Goal: Check status: Check status

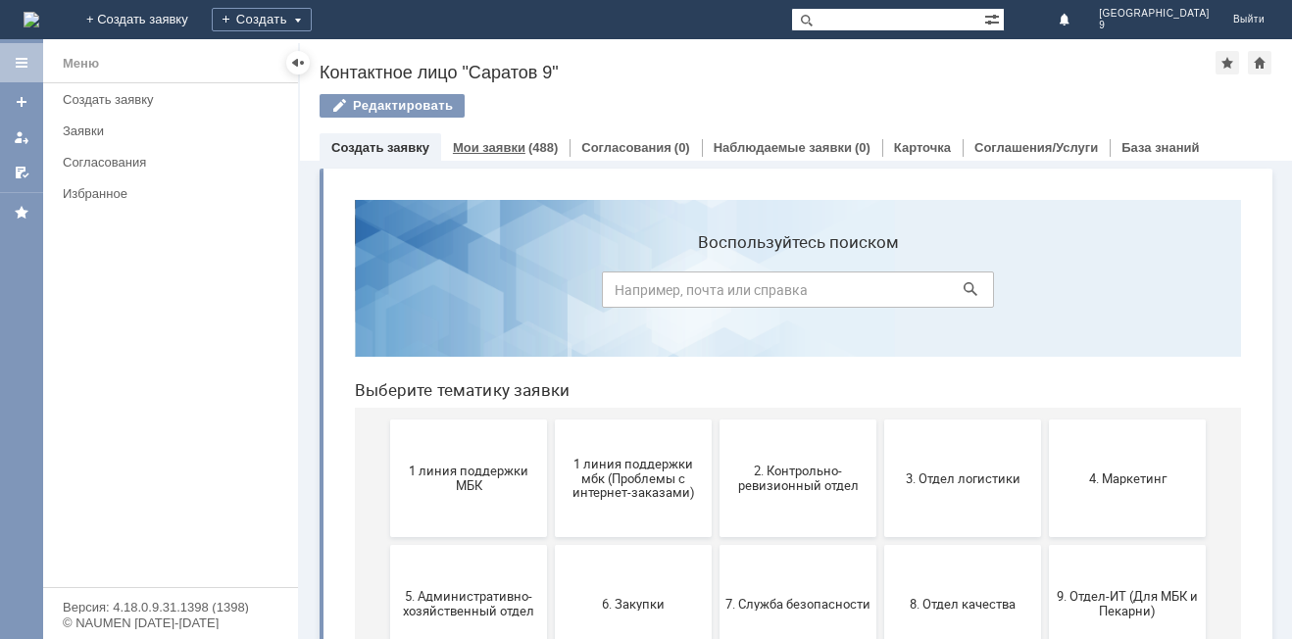
click at [510, 144] on link "Мои заявки" at bounding box center [489, 147] width 73 height 15
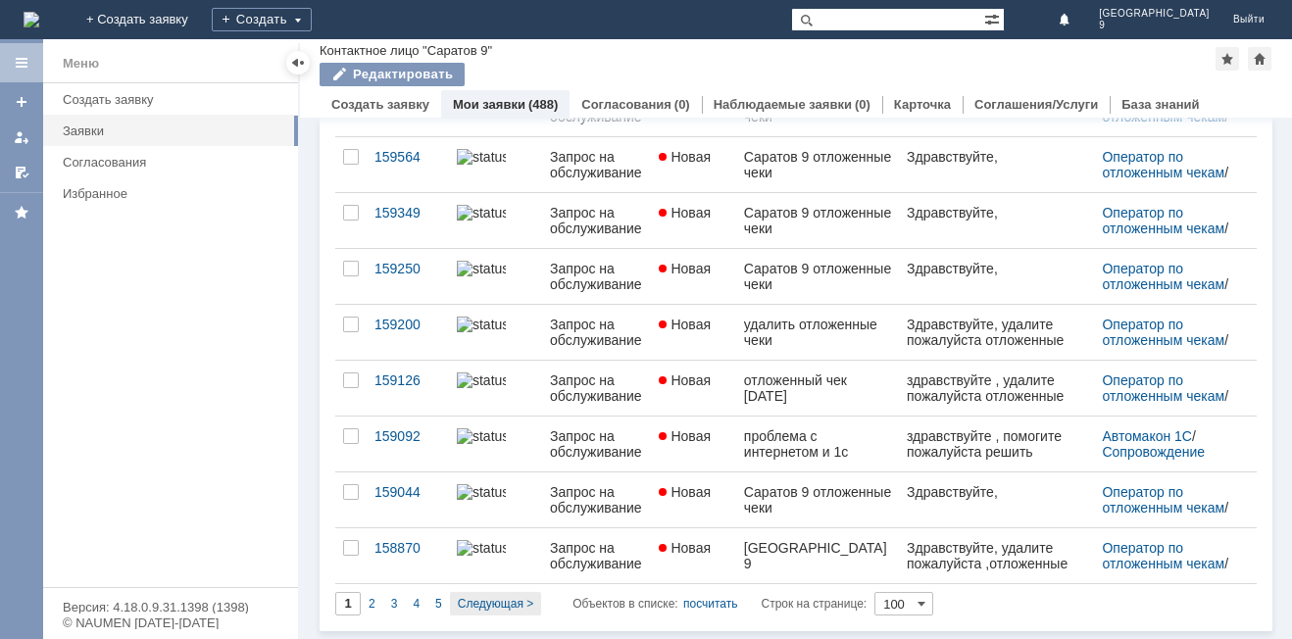
click at [514, 613] on div "Следующая >" at bounding box center [495, 604] width 91 height 24
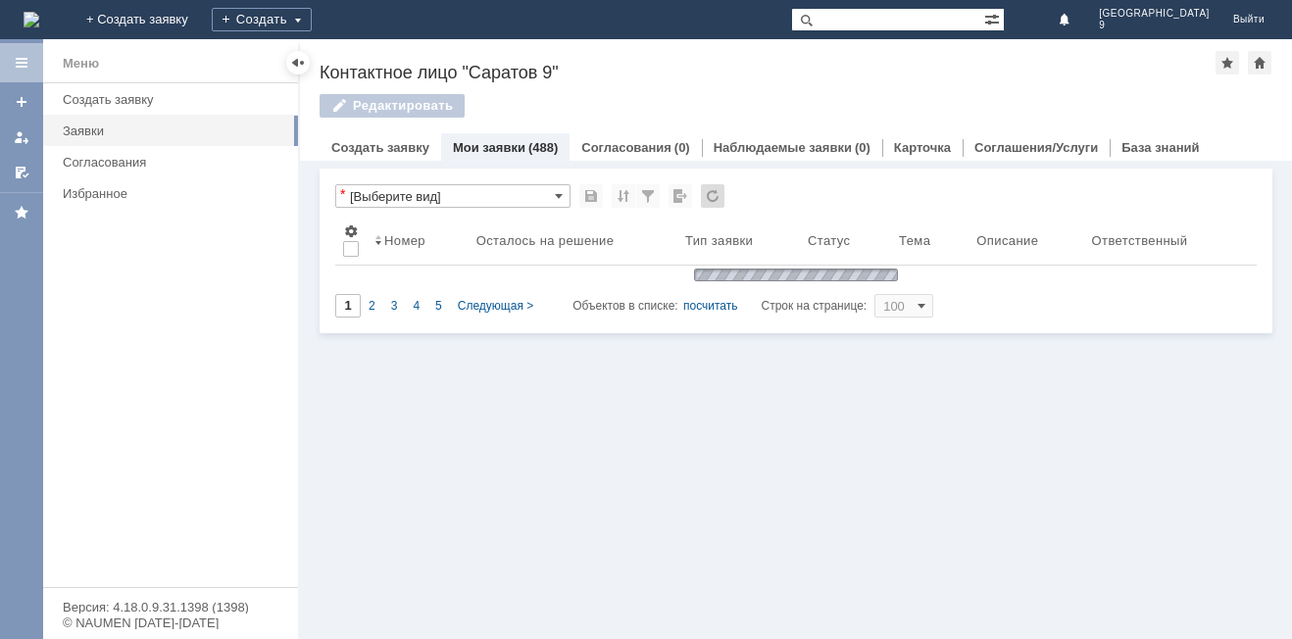
type input "2"
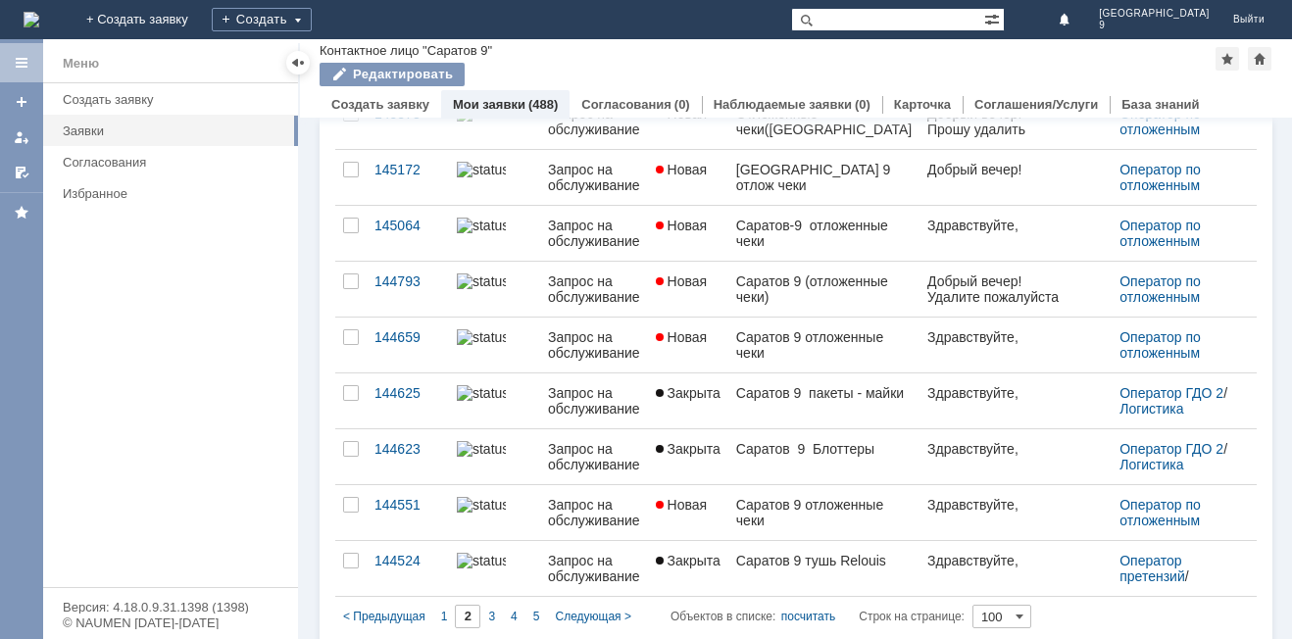
scroll to position [5236, 0]
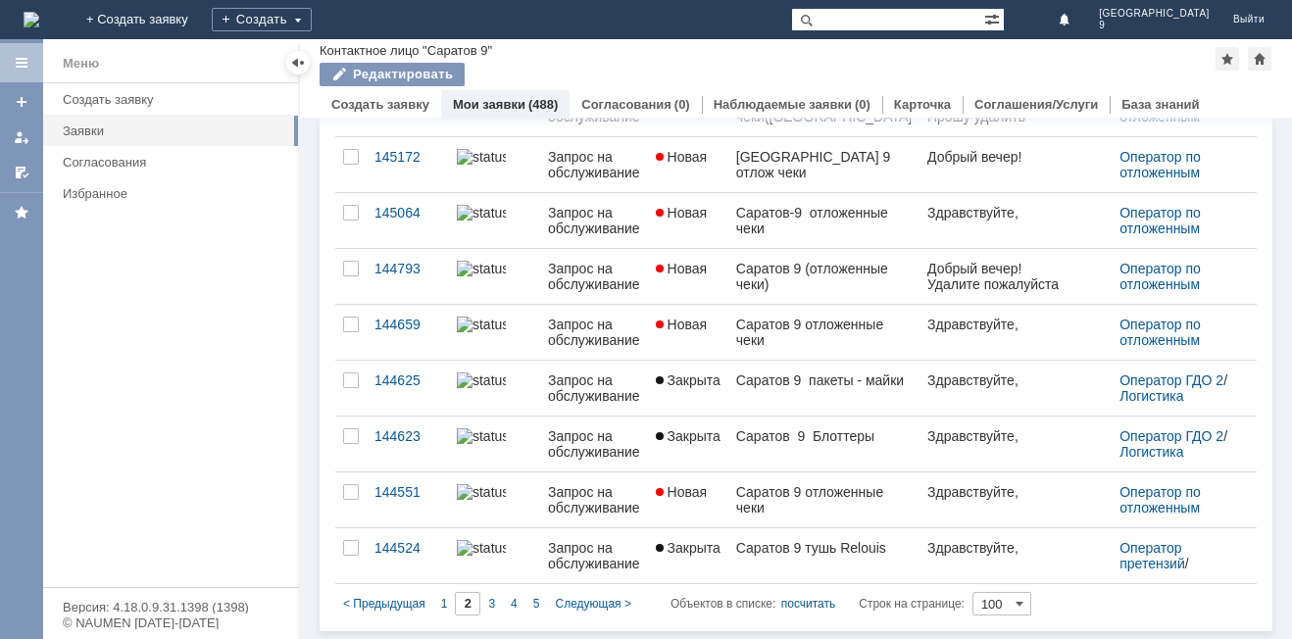
click at [617, 603] on span "Следующая >" at bounding box center [592, 604] width 75 height 14
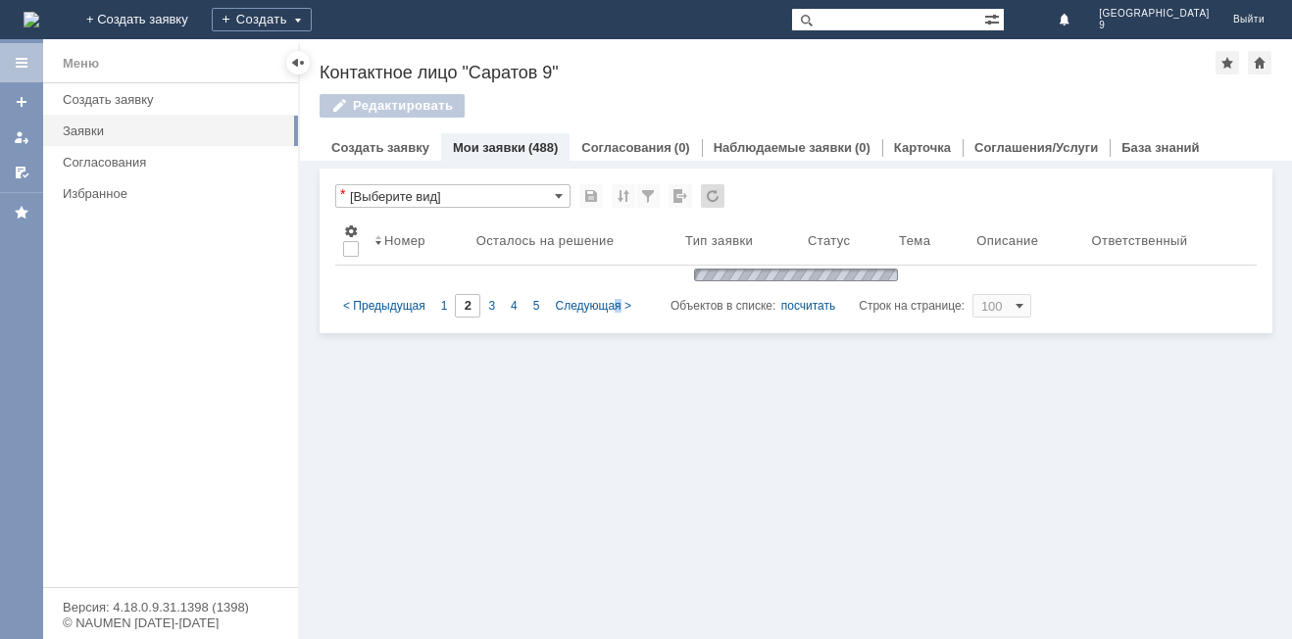
scroll to position [0, 0]
type input "3"
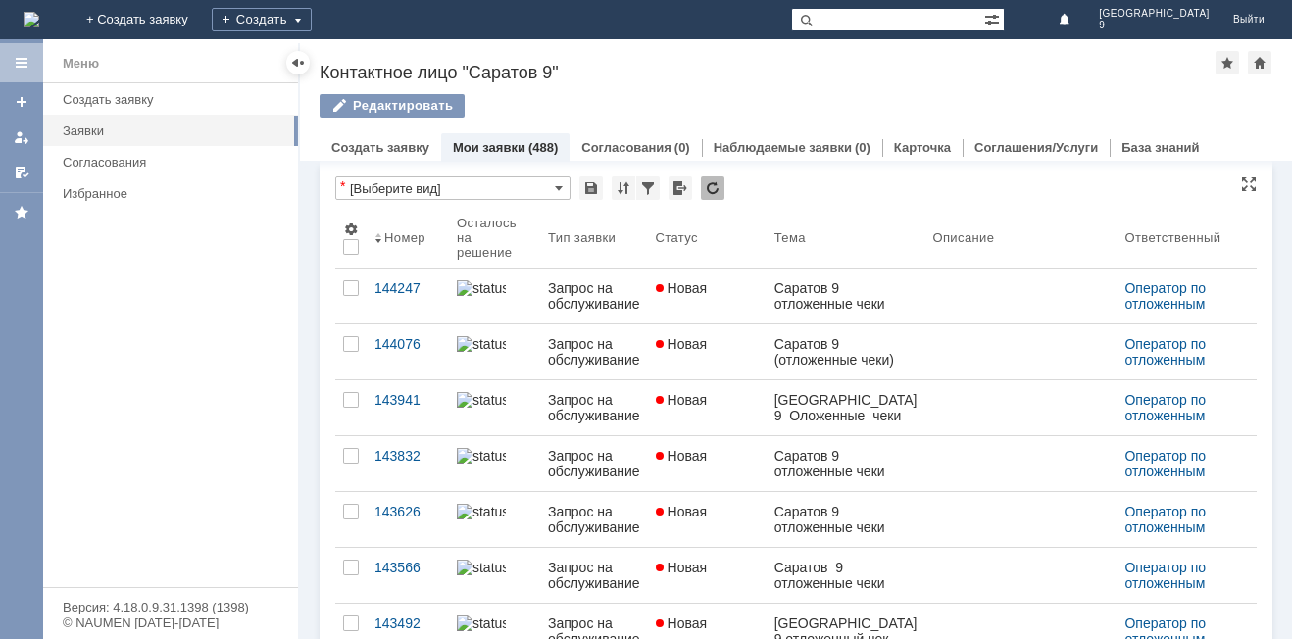
click at [494, 188] on input "[Выберите вид]" at bounding box center [452, 188] width 235 height 24
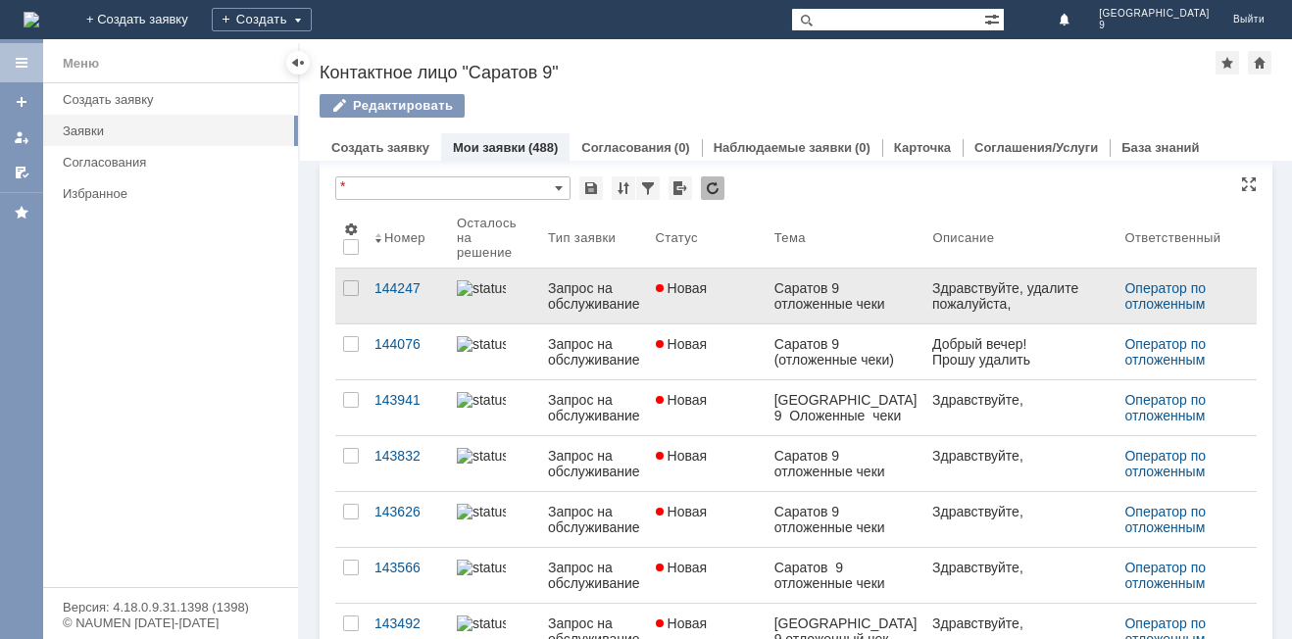
type input "[Выберите вид]"
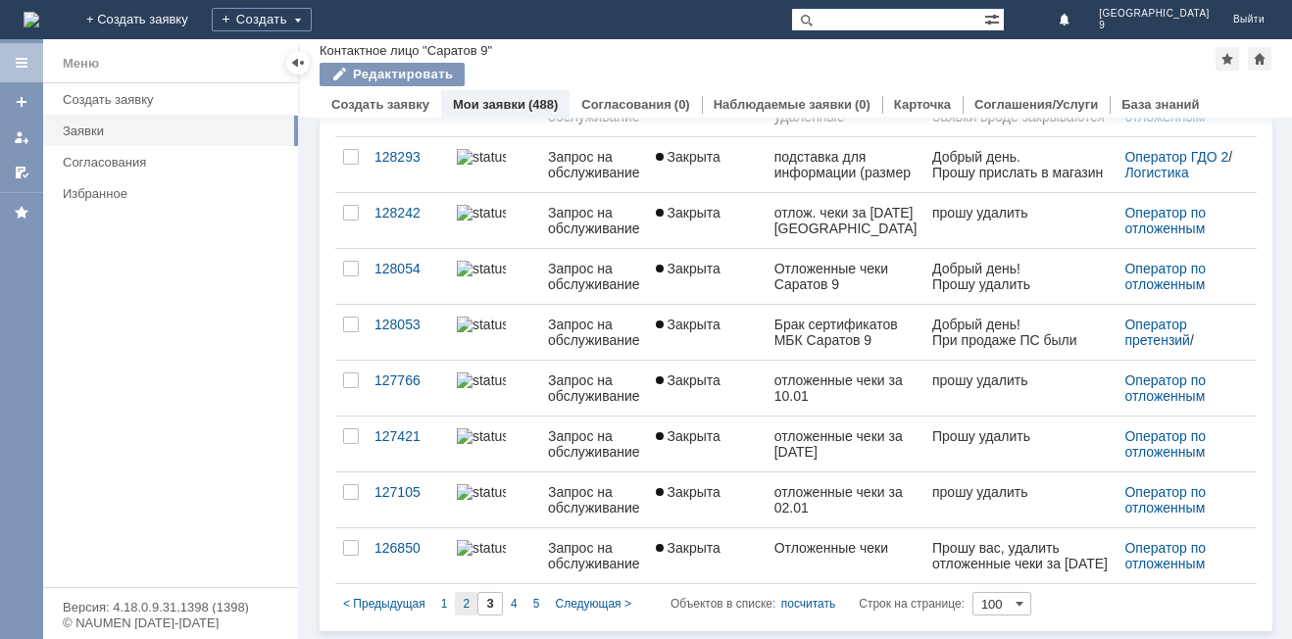
click at [461, 613] on div "2" at bounding box center [466, 604] width 23 height 24
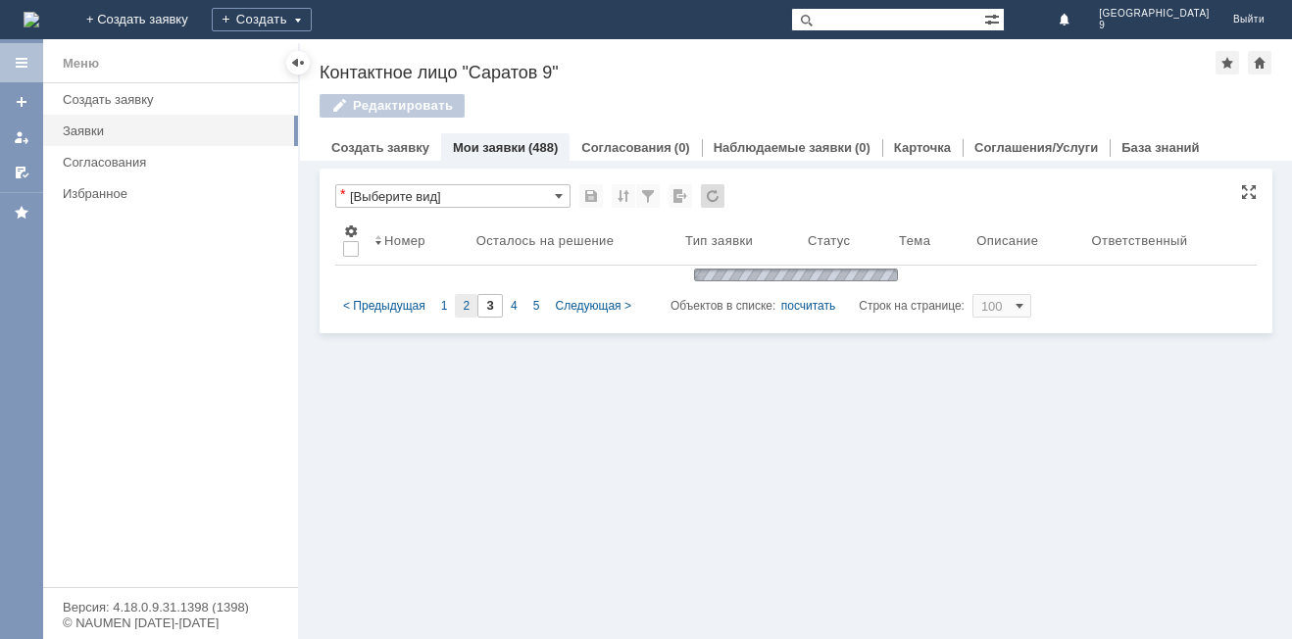
type input "2"
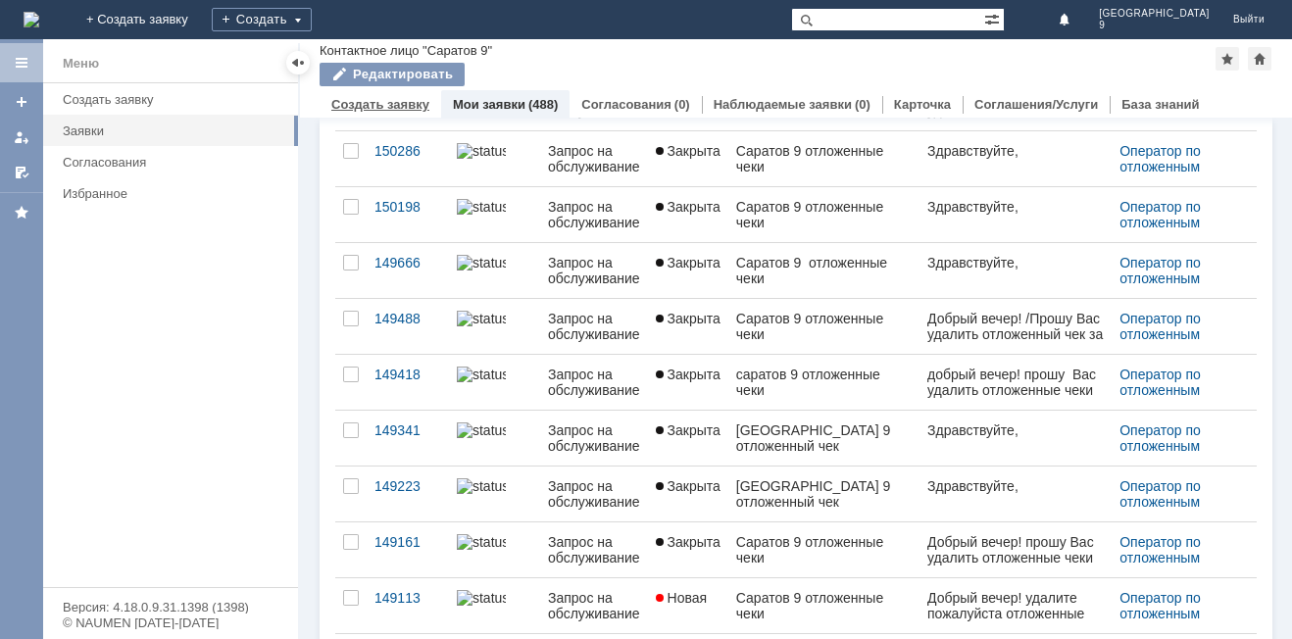
click at [367, 100] on link "Создать заявку" at bounding box center [380, 104] width 98 height 15
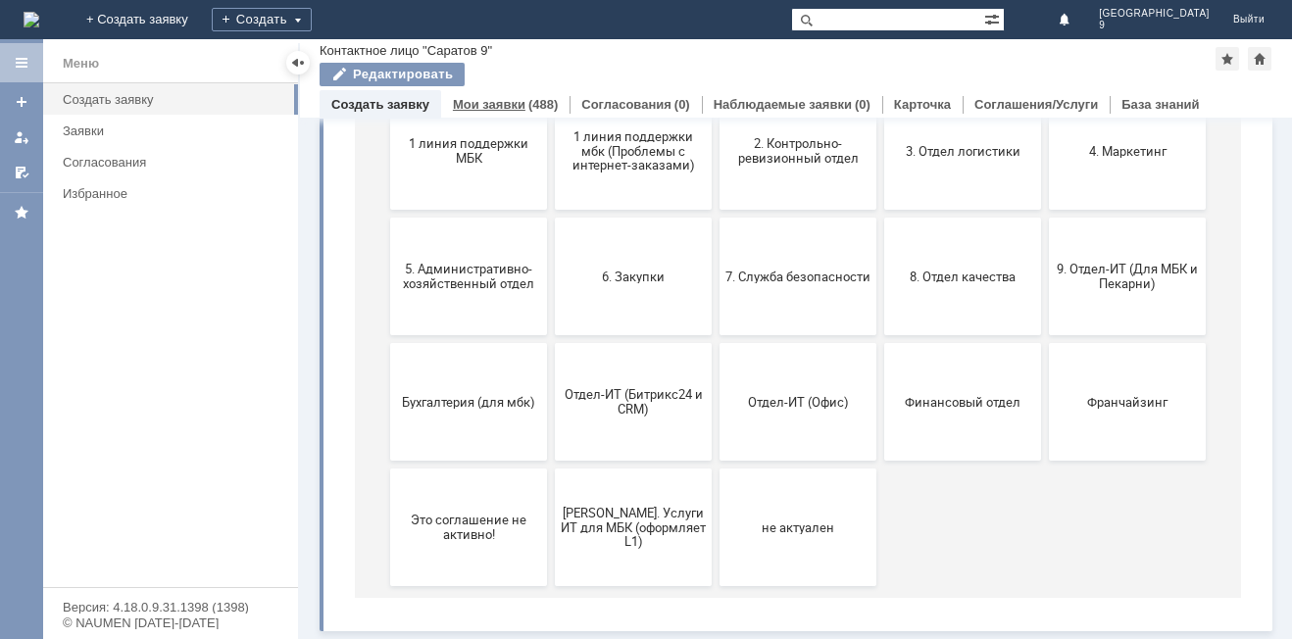
click at [463, 96] on div "Мои заявки (488)" at bounding box center [505, 104] width 128 height 28
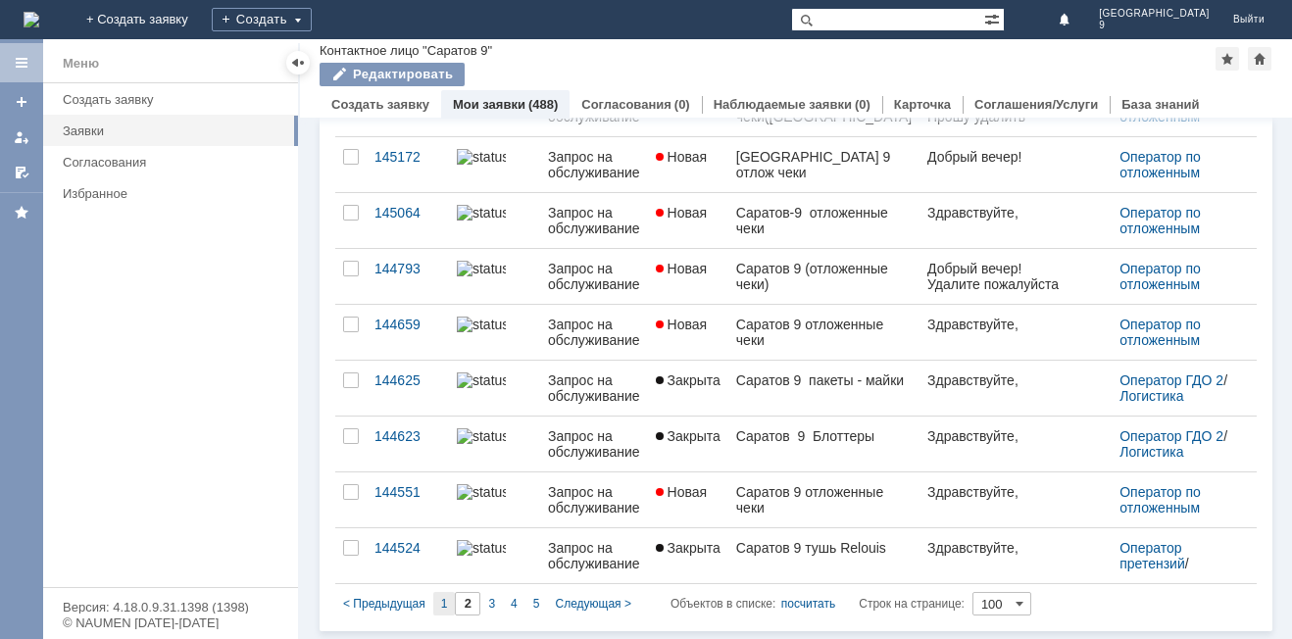
click at [434, 603] on div "1" at bounding box center [444, 604] width 23 height 24
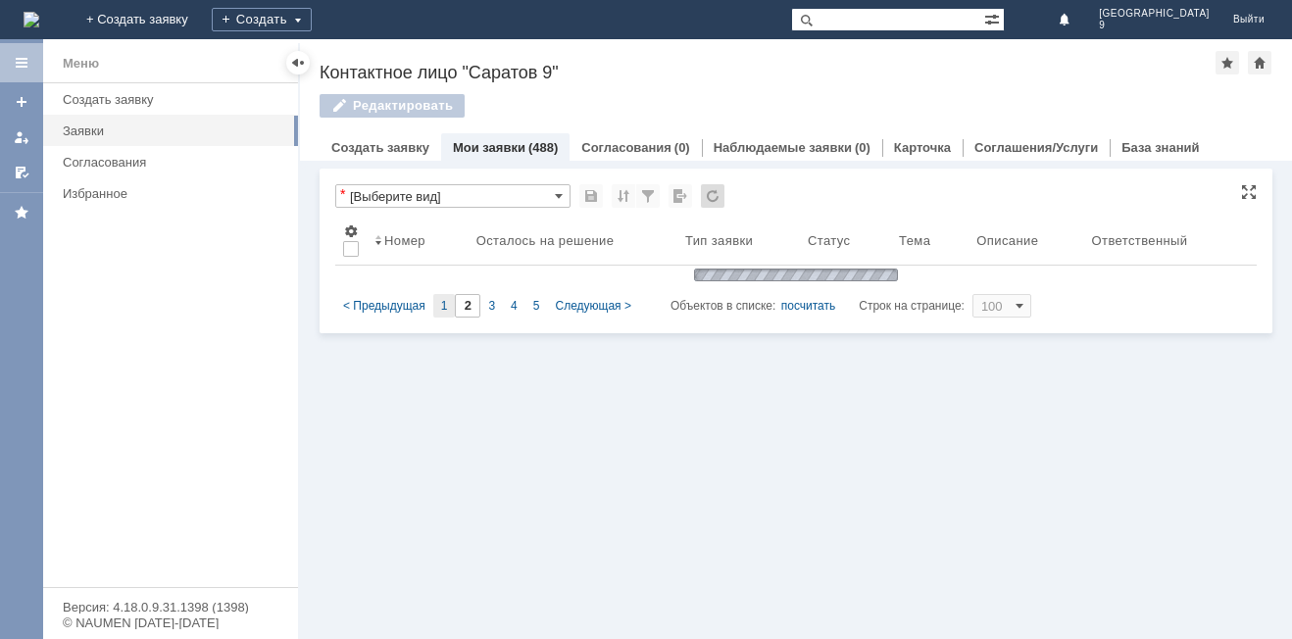
type input "1"
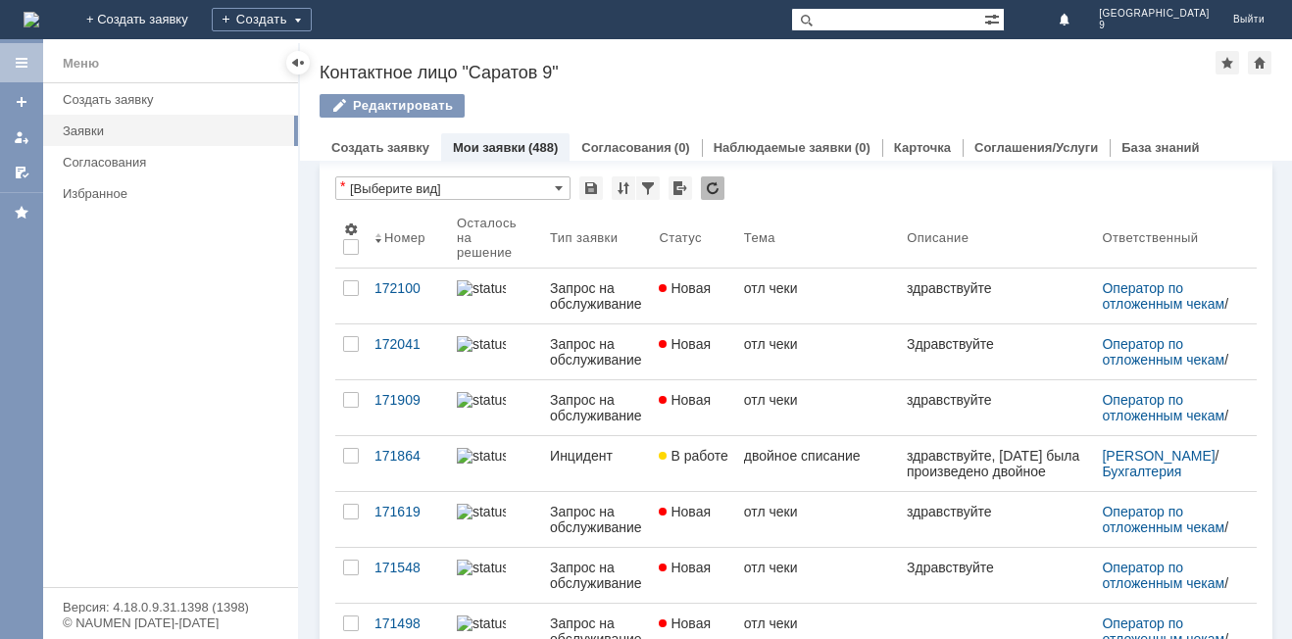
click at [617, 449] on div "Инцидент" at bounding box center [596, 456] width 93 height 16
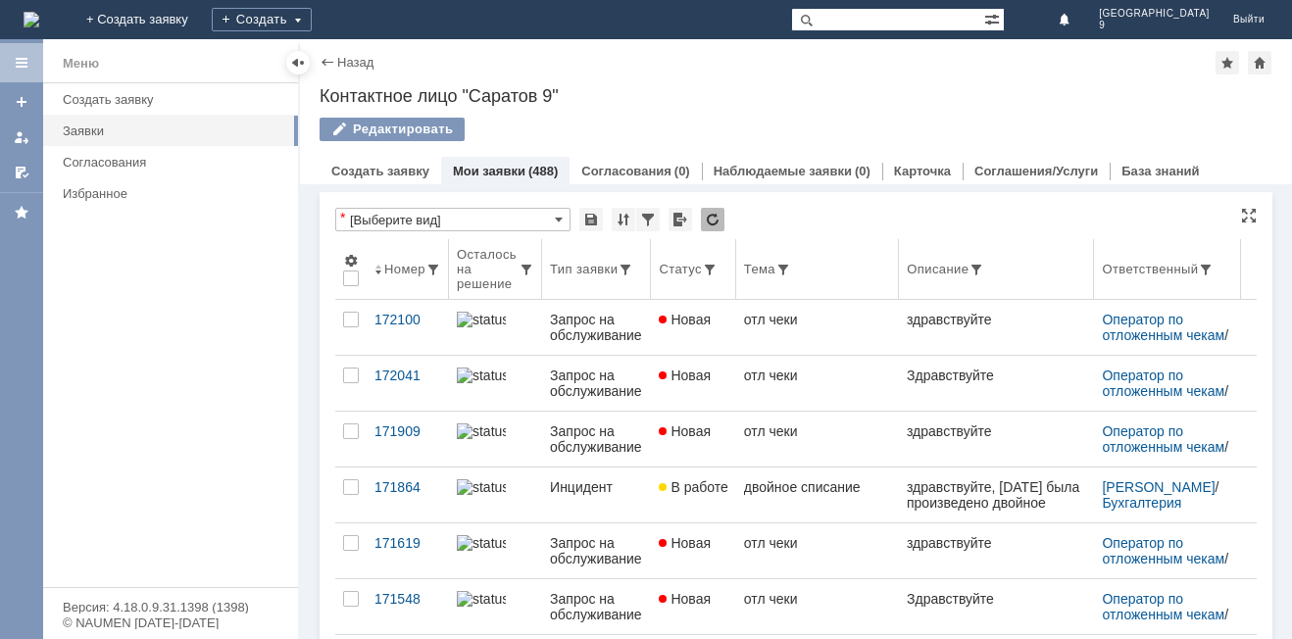
click at [643, 270] on div "Тип заявки" at bounding box center [596, 270] width 93 height 16
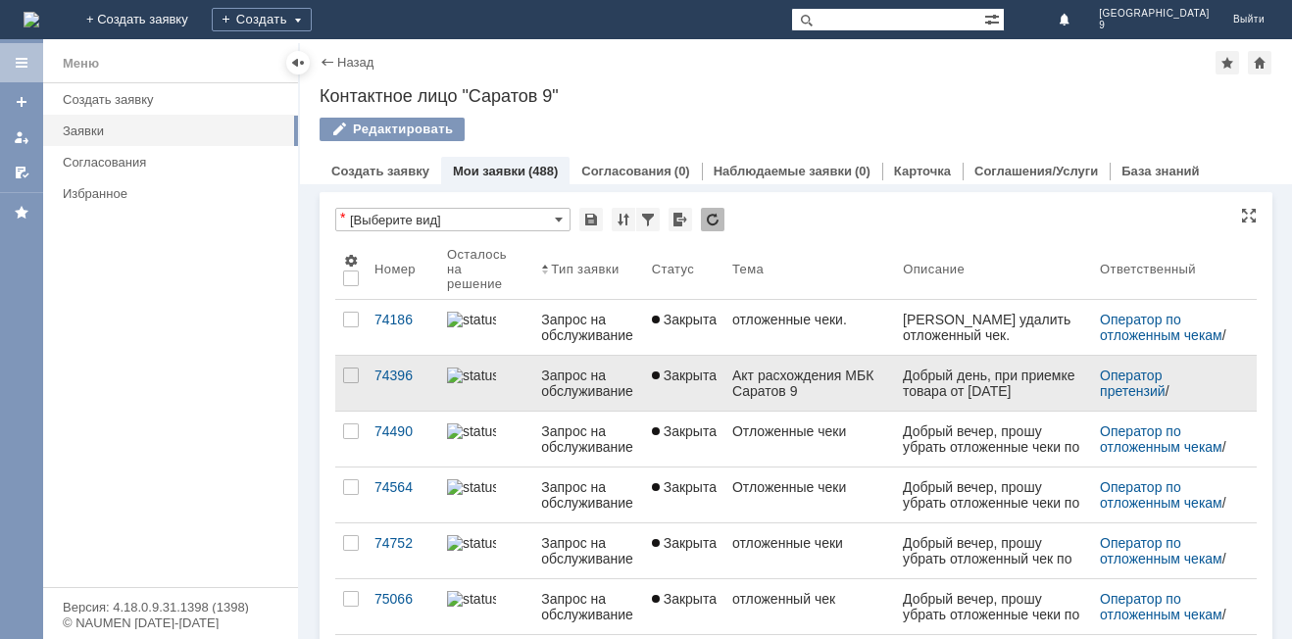
click at [775, 386] on div "Акт расхождения МБК Саратов 9" at bounding box center [809, 383] width 155 height 31
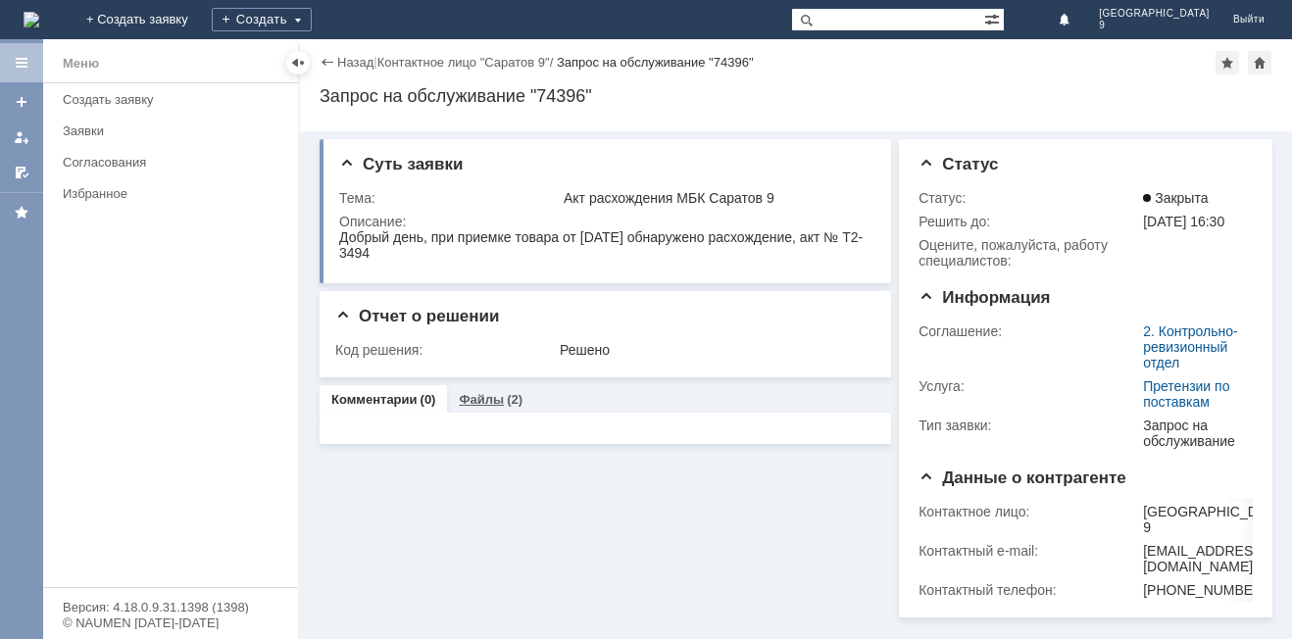
click at [468, 406] on link "Файлы" at bounding box center [481, 399] width 45 height 15
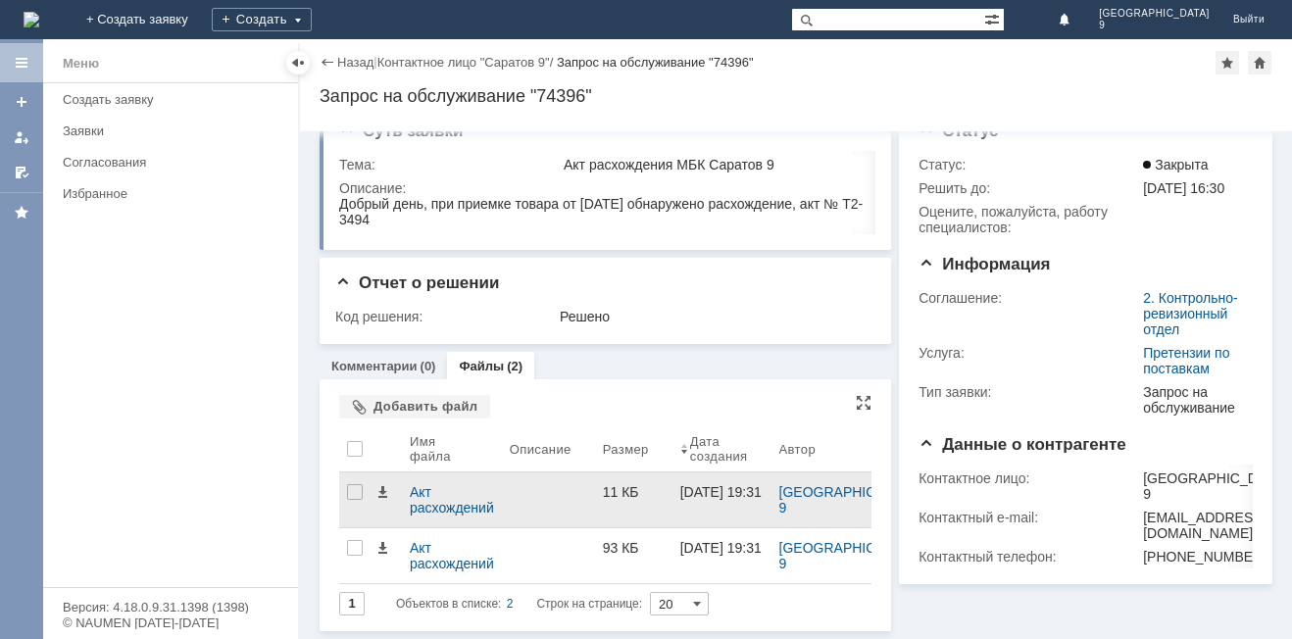
click at [672, 492] on div "11 КБ" at bounding box center [633, 499] width 77 height 55
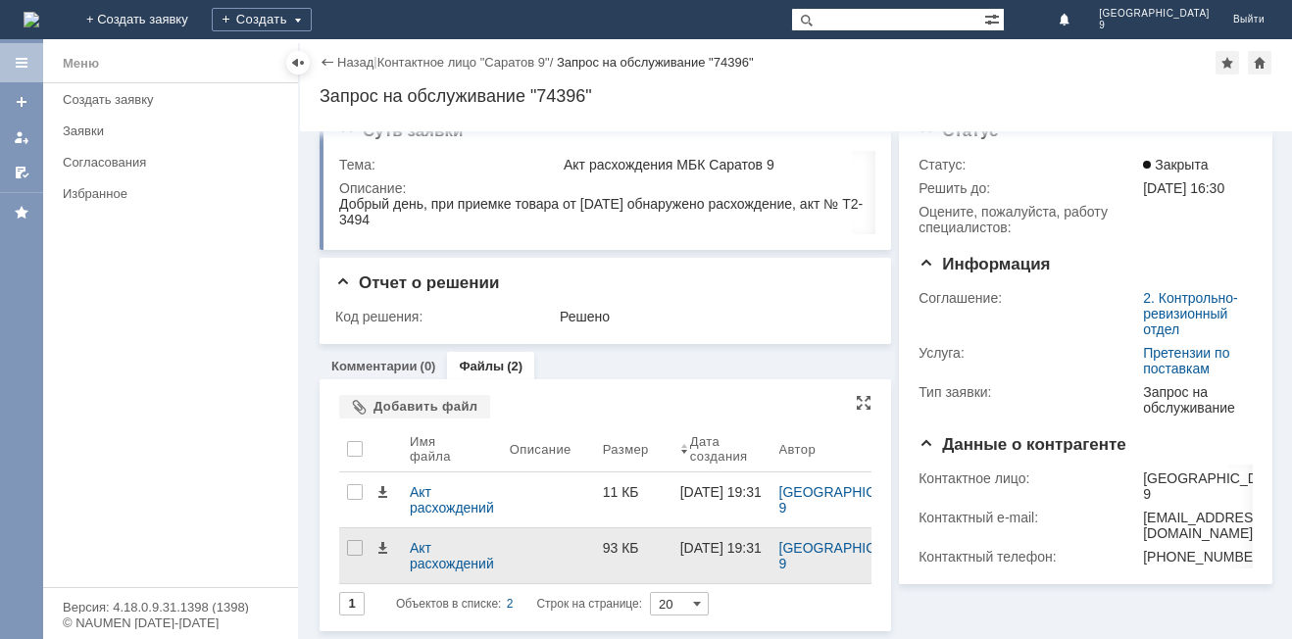
click at [622, 528] on div "93 КБ" at bounding box center [633, 555] width 77 height 55
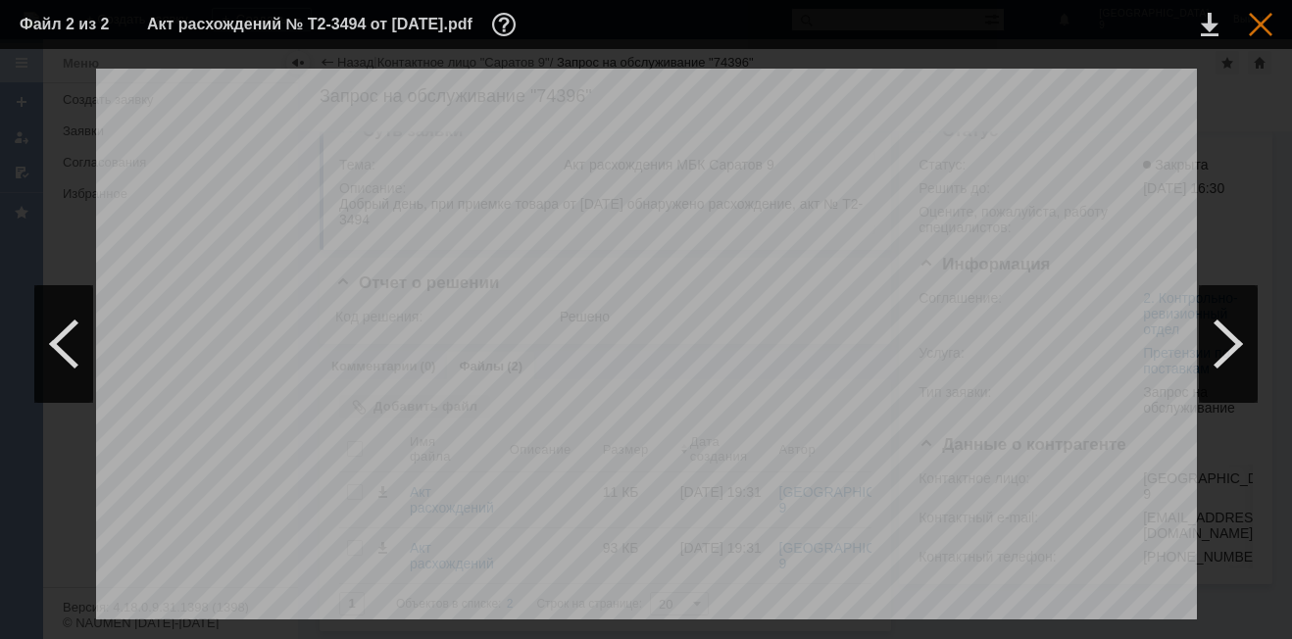
click at [1258, 30] on div at bounding box center [1261, 25] width 24 height 24
